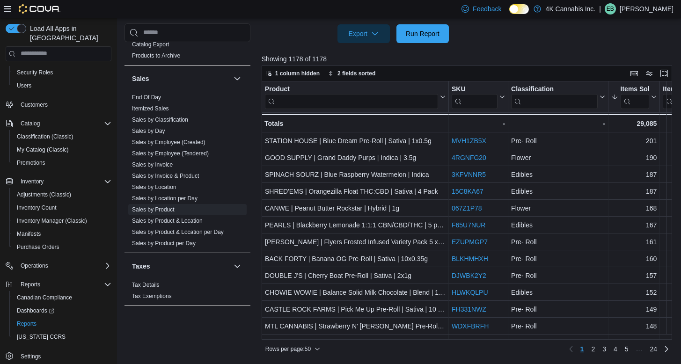
scroll to position [223, 0]
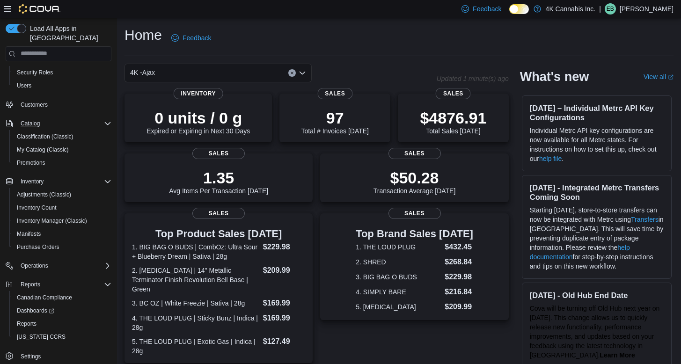
scroll to position [199, 0]
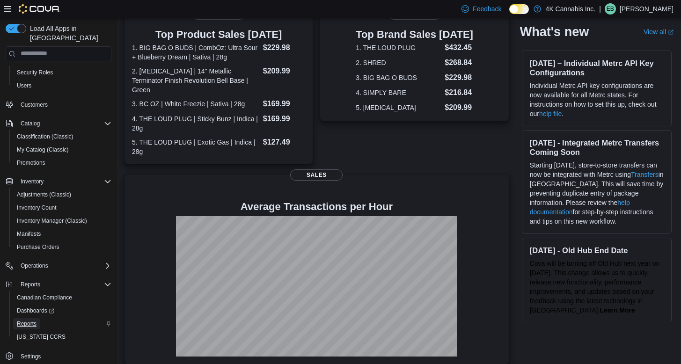
click at [21, 320] on span "Reports" at bounding box center [27, 323] width 20 height 7
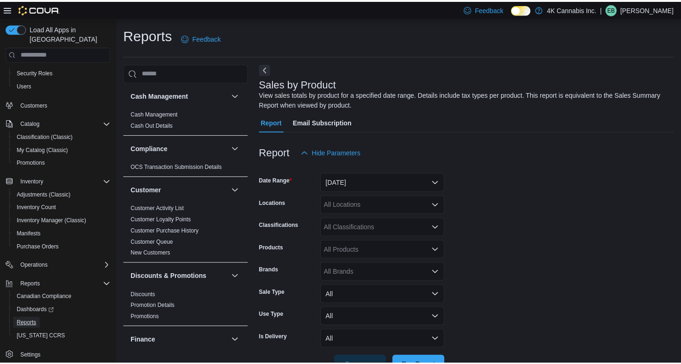
scroll to position [629, 0]
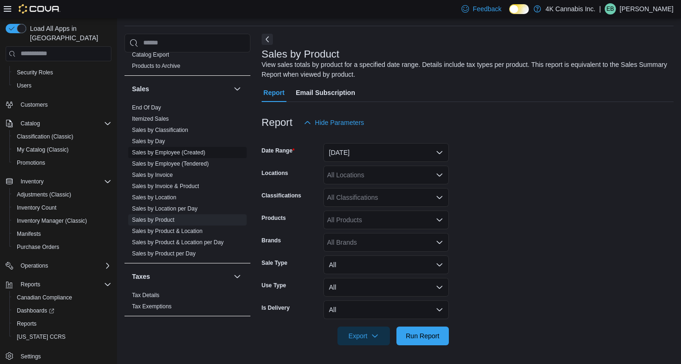
click at [182, 154] on link "Sales by Employee (Created)" at bounding box center [168, 152] width 73 height 7
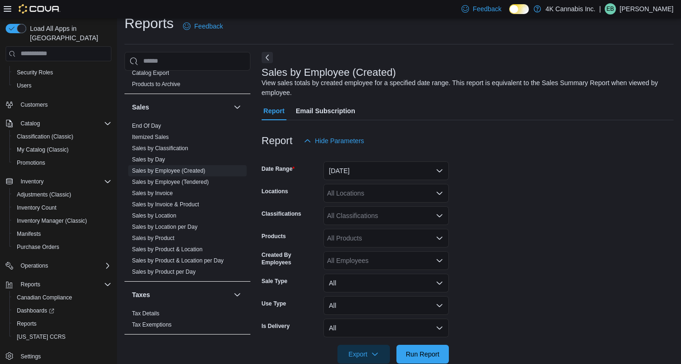
scroll to position [30, 0]
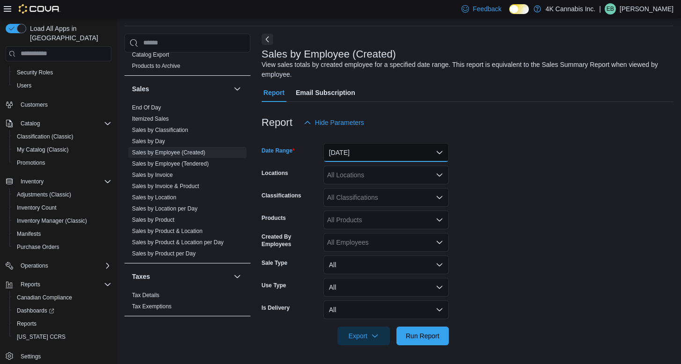
click at [387, 156] on button "[DATE]" at bounding box center [385, 152] width 125 height 19
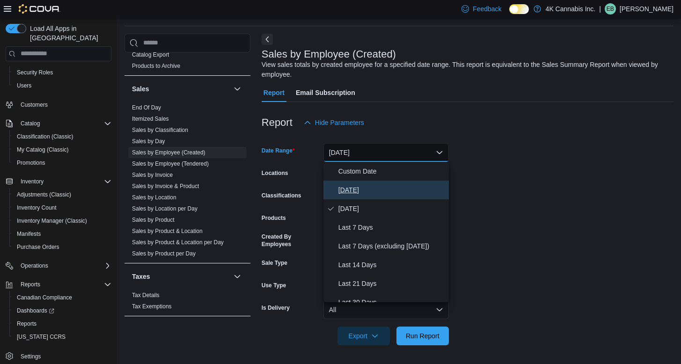
click at [362, 191] on span "[DATE]" at bounding box center [391, 189] width 107 height 11
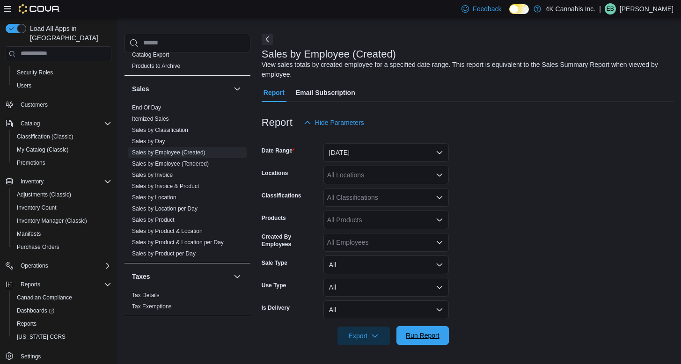
click at [423, 332] on span "Run Report" at bounding box center [423, 335] width 34 height 9
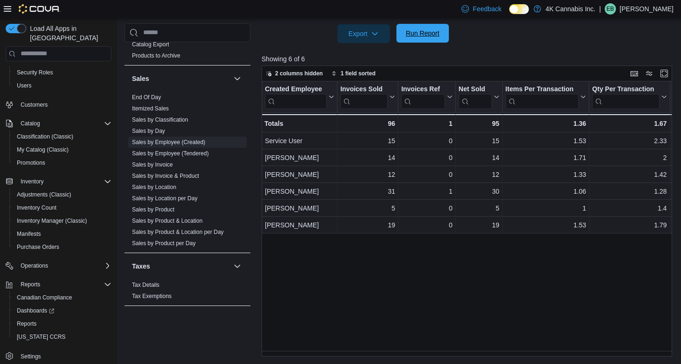
click at [425, 33] on span "Run Report" at bounding box center [423, 33] width 34 height 9
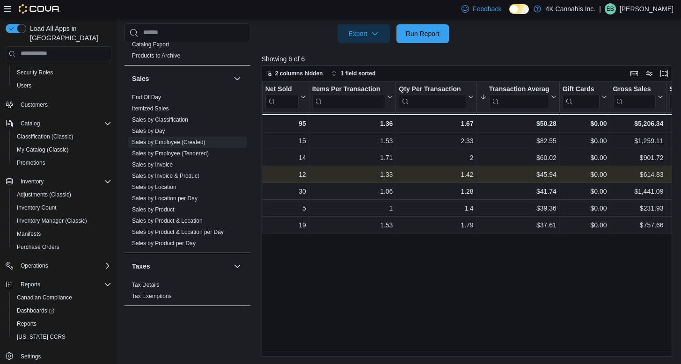
scroll to position [0, 196]
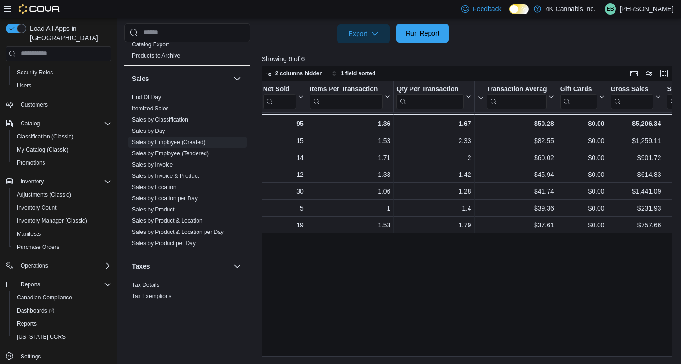
click at [427, 24] on span "Run Report" at bounding box center [422, 33] width 41 height 19
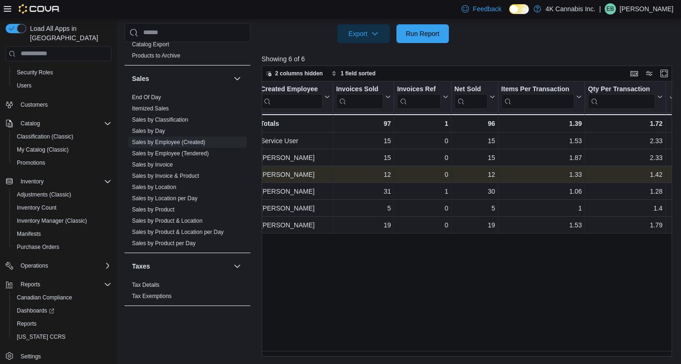
scroll to position [0, 0]
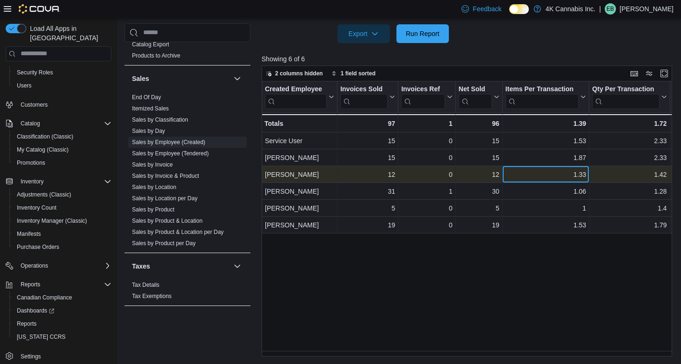
drag, startPoint x: 552, startPoint y: 173, endPoint x: 496, endPoint y: 173, distance: 56.6
click at [530, 173] on div "1.33" at bounding box center [545, 174] width 81 height 11
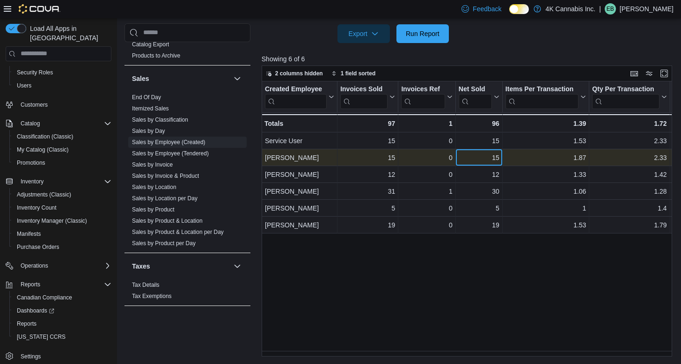
click at [484, 157] on div "15" at bounding box center [479, 157] width 41 height 11
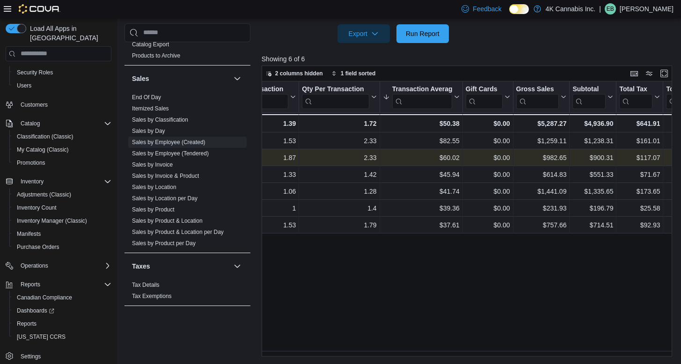
scroll to position [0, 305]
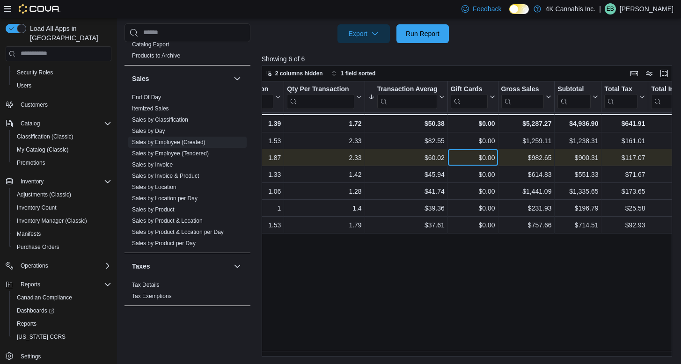
click at [455, 156] on div "$0.00" at bounding box center [473, 157] width 44 height 11
click at [433, 155] on div "$60.02" at bounding box center [405, 157] width 77 height 11
click at [541, 159] on div "$982.65" at bounding box center [526, 157] width 51 height 11
drag, startPoint x: 524, startPoint y: 158, endPoint x: 552, endPoint y: 155, distance: 27.7
click at [552, 155] on div "$982.65 - Gross Sales, column 9, row 2" at bounding box center [526, 157] width 57 height 17
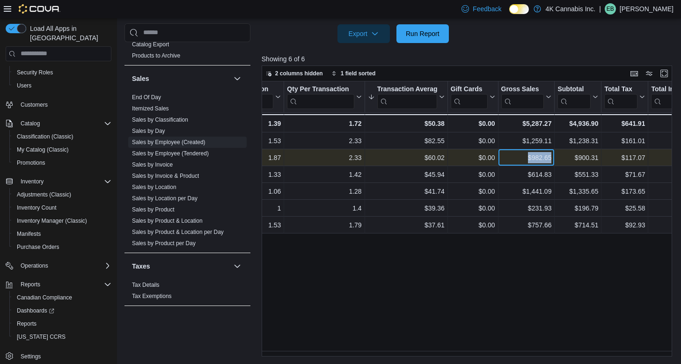
click at [530, 155] on div "$982.65" at bounding box center [526, 157] width 51 height 11
drag, startPoint x: 524, startPoint y: 158, endPoint x: 556, endPoint y: 157, distance: 31.8
click at [556, 157] on div "15 - Net Sold, column 4, row 2 1.87 - Items Per Transaction, column 5, row 2 2.…" at bounding box center [510, 157] width 1109 height 17
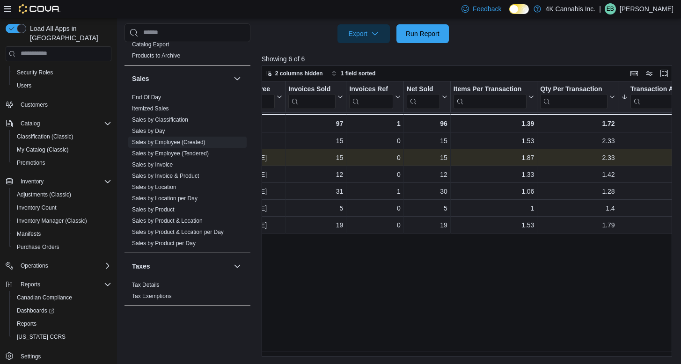
scroll to position [0, 39]
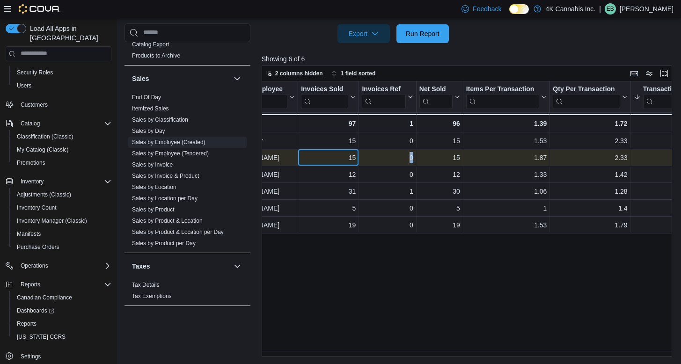
drag, startPoint x: 347, startPoint y: 155, endPoint x: 359, endPoint y: 155, distance: 12.2
click at [354, 155] on div "15" at bounding box center [328, 157] width 55 height 11
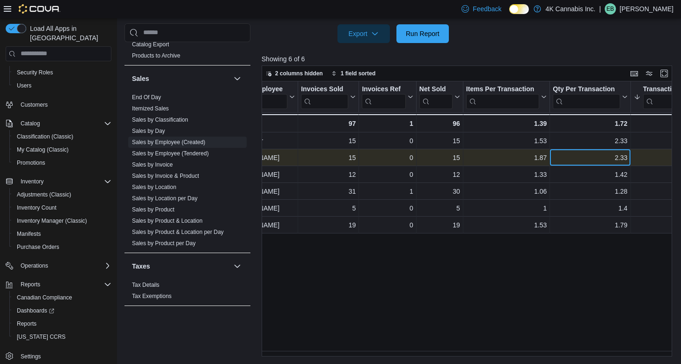
click at [555, 159] on div "2.33" at bounding box center [590, 157] width 74 height 11
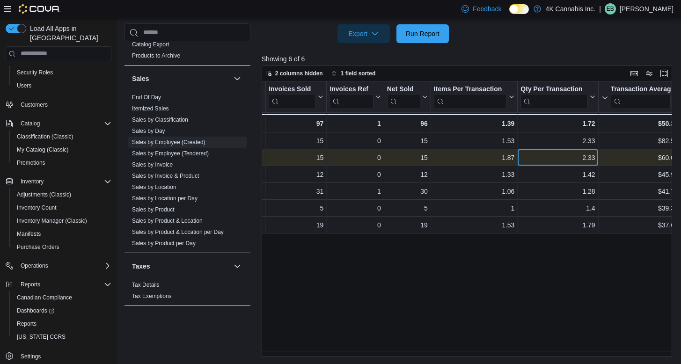
scroll to position [0, 72]
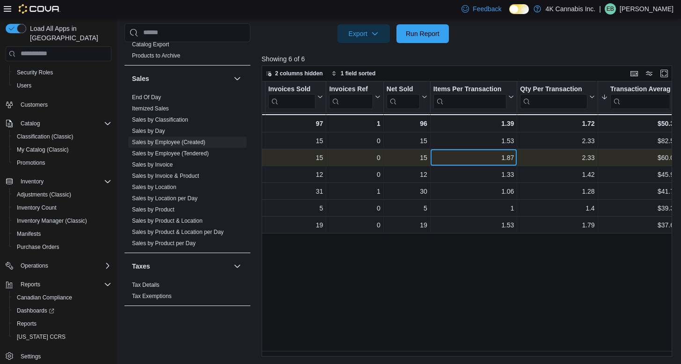
click at [498, 156] on div "1.87" at bounding box center [473, 157] width 81 height 11
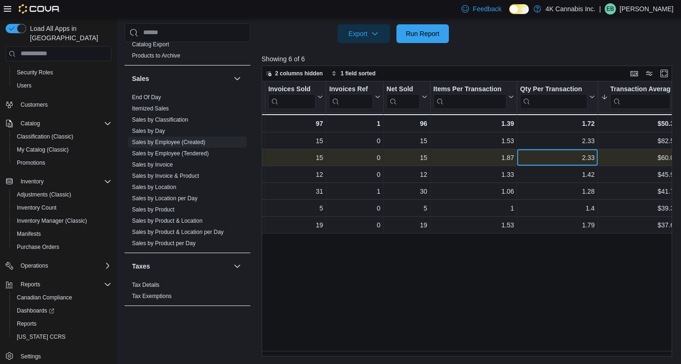
click at [578, 155] on div "2.33" at bounding box center [557, 157] width 74 height 11
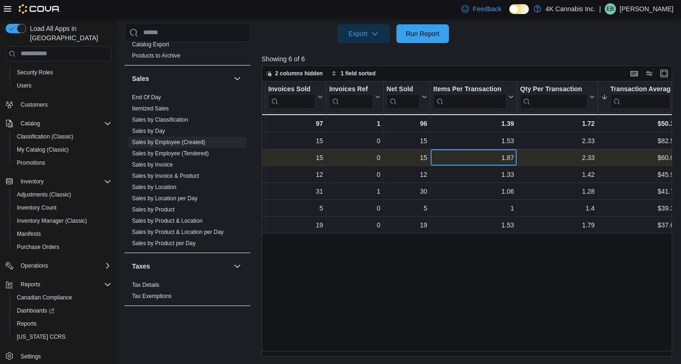
click at [504, 160] on div "1.87" at bounding box center [473, 157] width 81 height 11
drag, startPoint x: 501, startPoint y: 157, endPoint x: 514, endPoint y: 157, distance: 13.6
click at [514, 156] on div "1.87 - Items Per Transaction, column 5, row 2" at bounding box center [474, 157] width 87 height 17
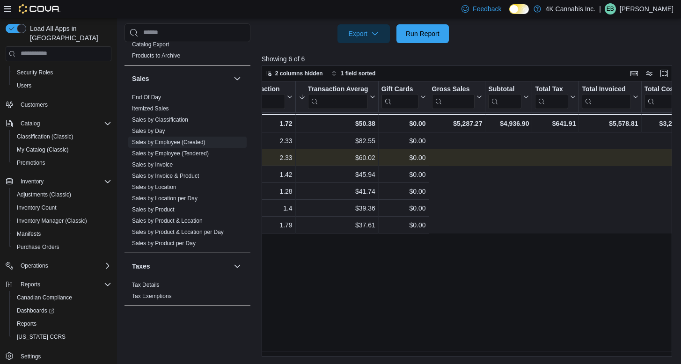
scroll to position [0, 0]
